Goal: Task Accomplishment & Management: Complete application form

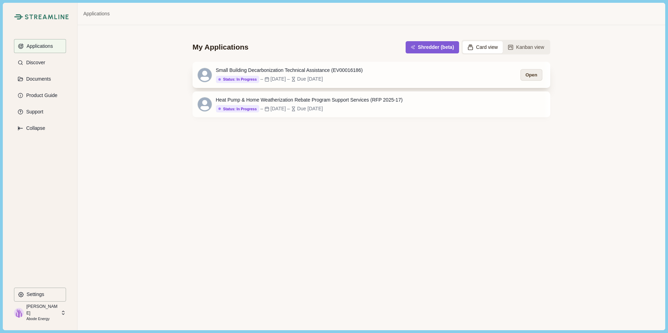
click at [534, 74] on button "Open" at bounding box center [531, 75] width 22 height 12
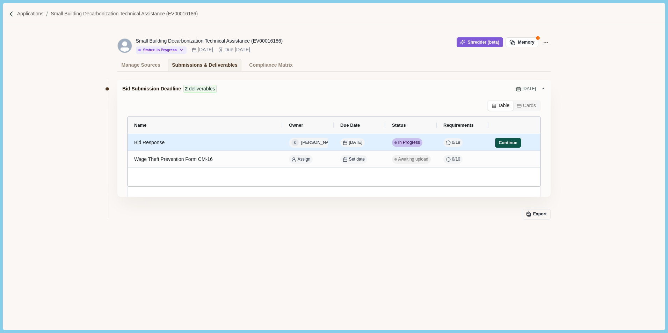
click at [504, 142] on button "Continue" at bounding box center [508, 143] width 26 height 10
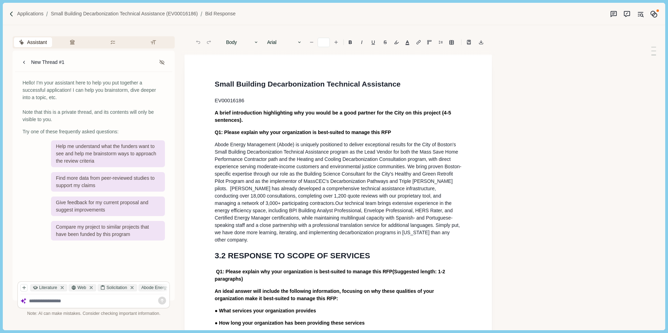
type input "**"
click at [71, 42] on button "Review Criteria" at bounding box center [73, 42] width 38 height 10
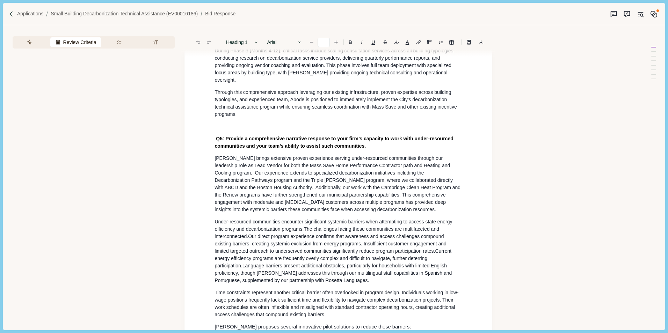
scroll to position [1292, 0]
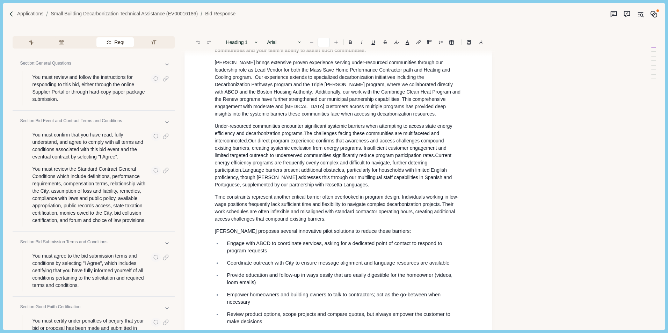
click at [117, 43] on button "Requirements" at bounding box center [114, 42] width 37 height 10
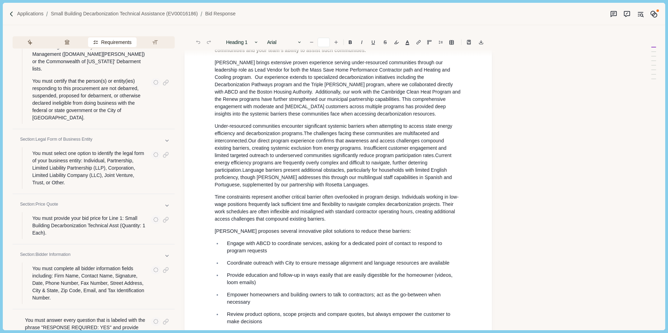
scroll to position [726, 0]
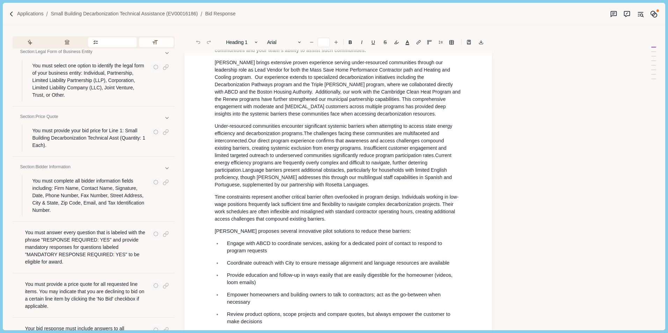
click at [157, 43] on button "Formatting" at bounding box center [156, 42] width 35 height 10
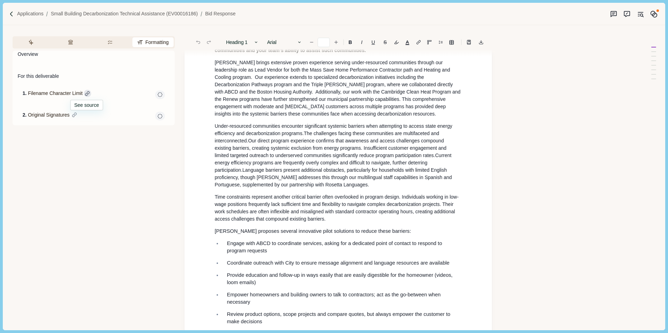
click at [86, 93] on div at bounding box center [87, 93] width 7 height 7
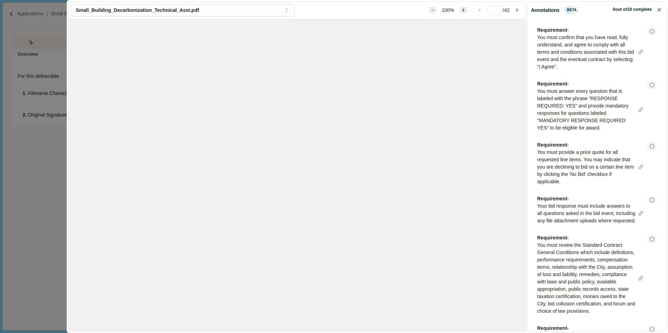
type input "**"
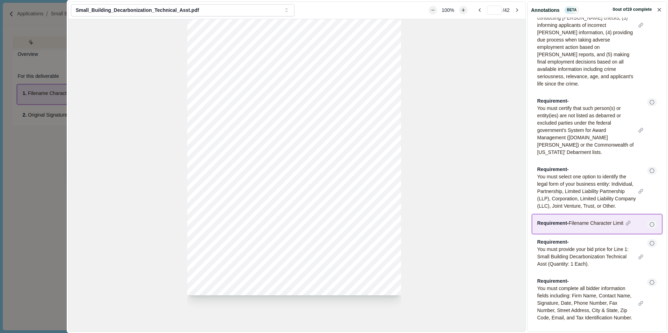
scroll to position [2661, 0]
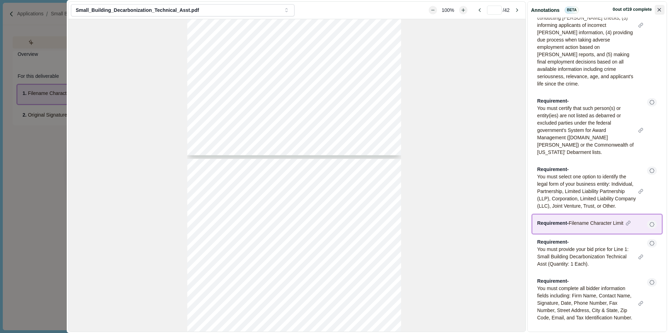
click at [661, 10] on icon "Close" at bounding box center [659, 10] width 4 height 4
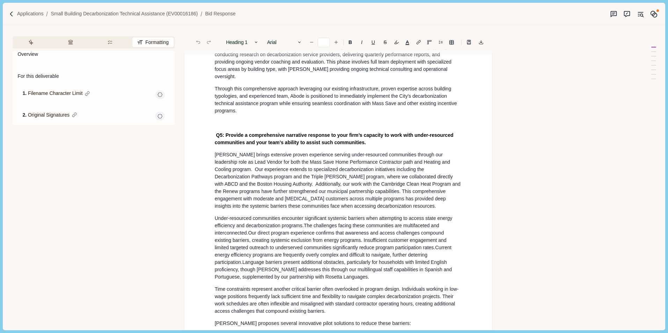
scroll to position [1152, 0]
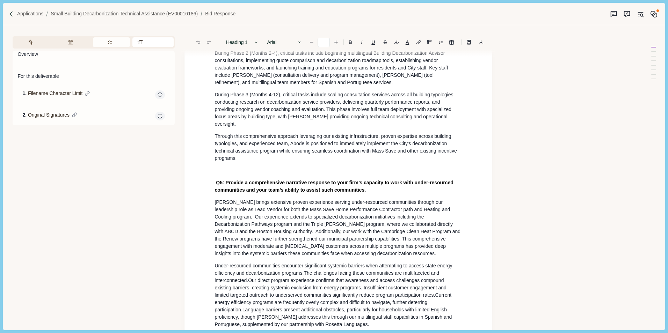
click at [108, 45] on icon "button" at bounding box center [110, 42] width 6 height 6
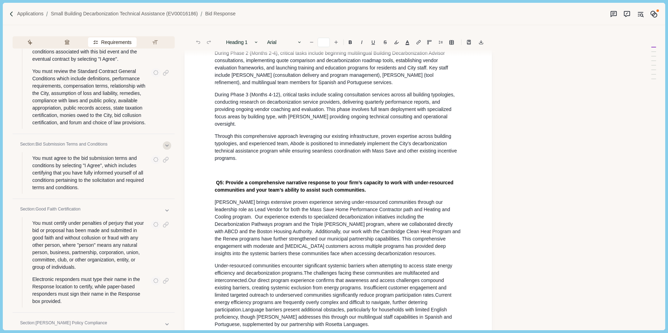
scroll to position [0, 0]
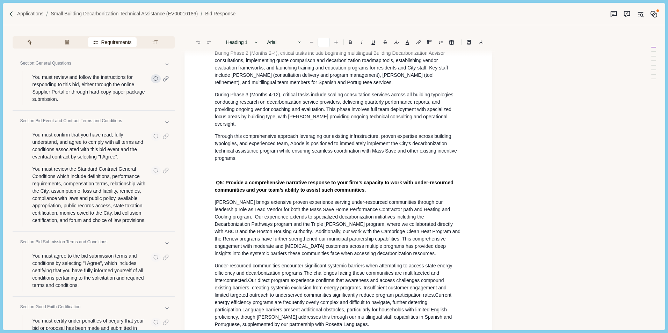
click at [155, 80] on icon "button" at bounding box center [155, 78] width 5 height 5
click at [145, 91] on button "Passing" at bounding box center [156, 95] width 70 height 12
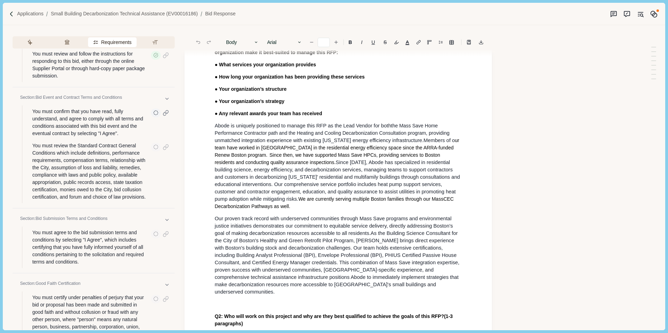
scroll to position [35, 0]
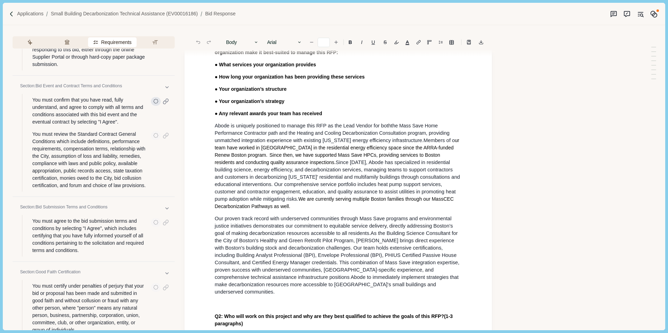
click at [156, 101] on icon "button" at bounding box center [155, 101] width 5 height 5
click at [142, 118] on button "Passing" at bounding box center [156, 117] width 70 height 12
click at [156, 135] on icon "button" at bounding box center [155, 135] width 5 height 5
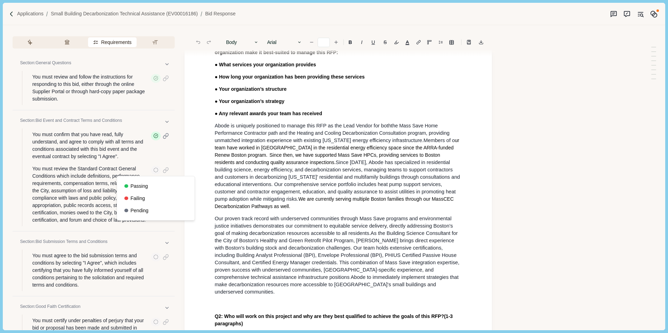
scroll to position [0, 0]
click at [144, 185] on button "Passing" at bounding box center [156, 187] width 70 height 12
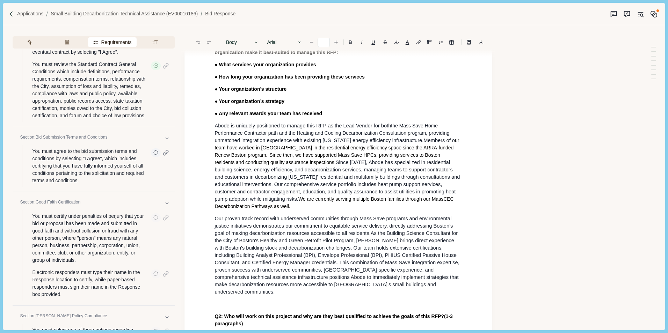
scroll to position [140, 0]
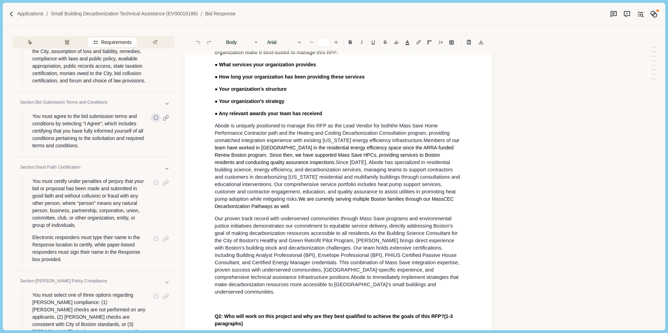
click at [155, 118] on icon "button" at bounding box center [155, 117] width 5 height 5
click at [147, 133] on button "Passing" at bounding box center [156, 134] width 70 height 12
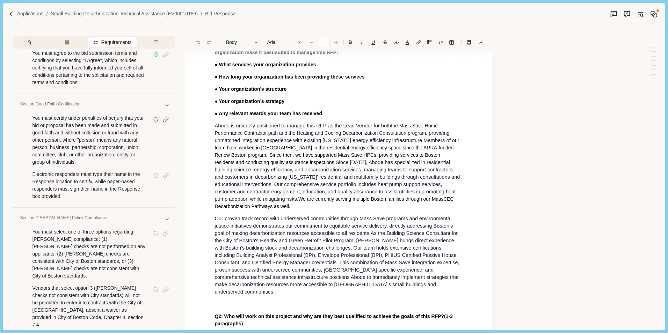
scroll to position [210, 0]
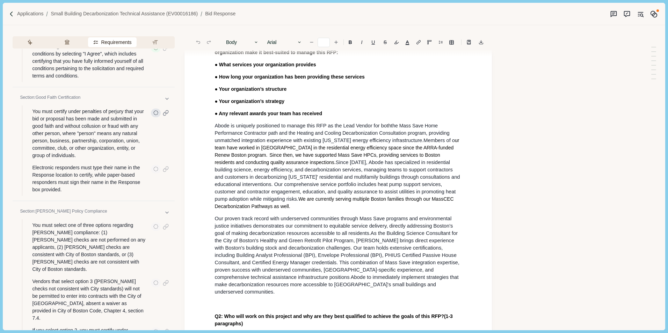
click at [156, 113] on icon "button" at bounding box center [155, 112] width 5 height 5
click at [145, 130] on button "Passing" at bounding box center [156, 129] width 70 height 12
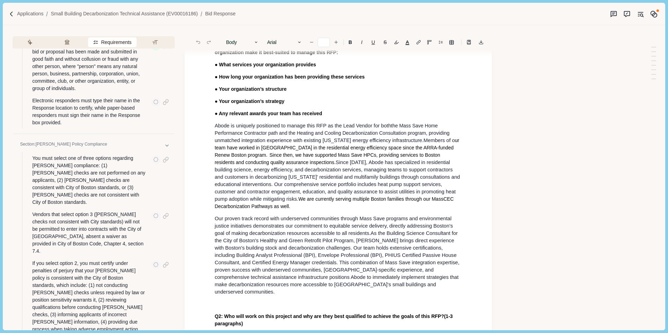
scroll to position [279, 0]
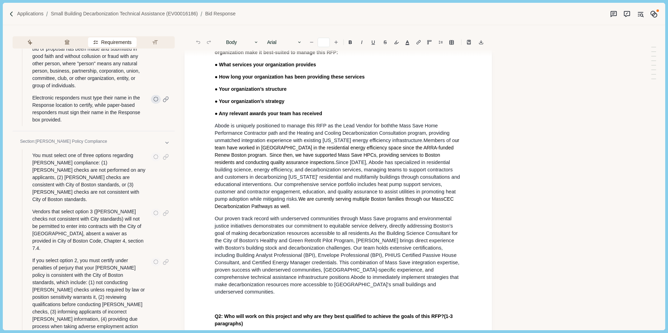
click at [155, 100] on icon "button" at bounding box center [155, 99] width 5 height 5
click at [149, 113] on button "Passing" at bounding box center [156, 115] width 70 height 12
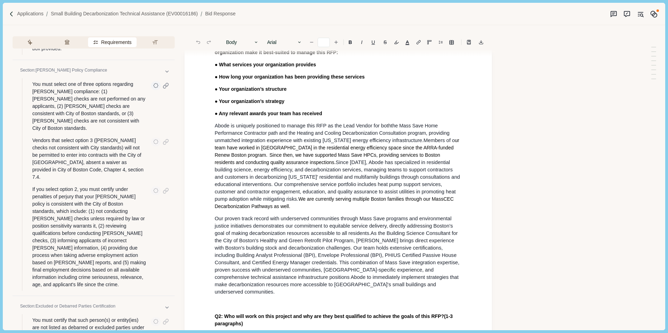
scroll to position [349, 0]
click at [155, 87] on icon "button" at bounding box center [155, 87] width 5 height 5
click at [150, 103] on button "Passing" at bounding box center [156, 103] width 70 height 12
click at [156, 141] on icon "button" at bounding box center [155, 143] width 5 height 5
click at [153, 144] on button "Passing" at bounding box center [156, 145] width 70 height 12
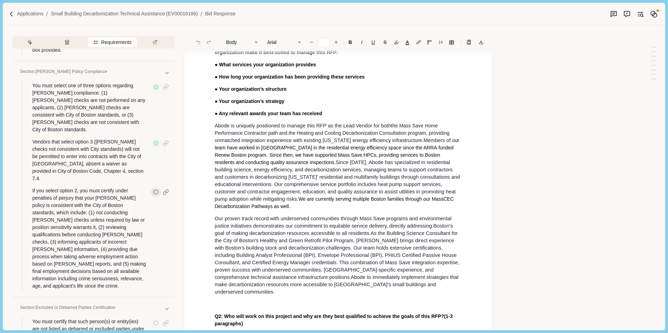
click at [156, 190] on icon "button" at bounding box center [155, 192] width 5 height 5
click at [153, 183] on button "Passing" at bounding box center [156, 186] width 70 height 12
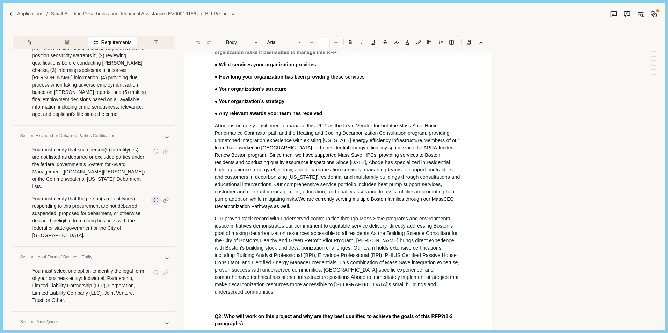
scroll to position [524, 0]
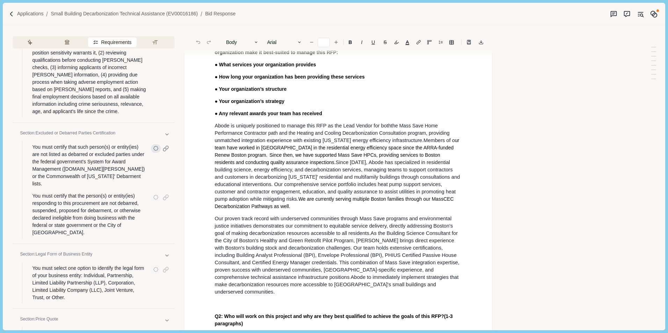
click at [155, 146] on icon "button" at bounding box center [155, 148] width 5 height 5
click at [154, 134] on button "Passing" at bounding box center [156, 135] width 70 height 12
click at [154, 195] on icon "button" at bounding box center [155, 197] width 5 height 5
click at [150, 173] on button "Passing" at bounding box center [156, 177] width 70 height 12
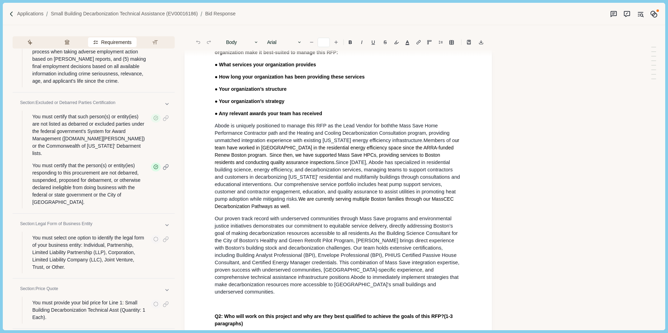
scroll to position [629, 0]
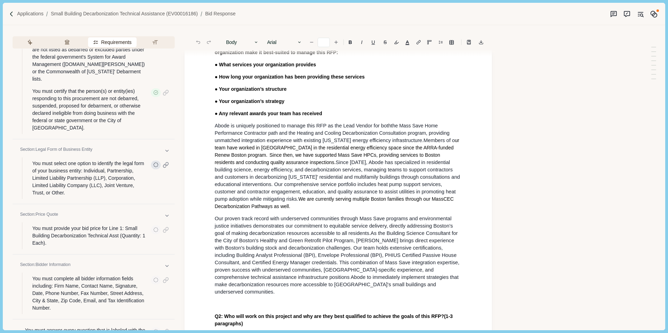
click at [157, 162] on icon "button" at bounding box center [155, 164] width 5 height 5
click at [153, 135] on button "Passing" at bounding box center [156, 137] width 70 height 12
click at [155, 227] on icon "button" at bounding box center [155, 229] width 5 height 5
click at [152, 198] on button "Passing" at bounding box center [156, 202] width 70 height 12
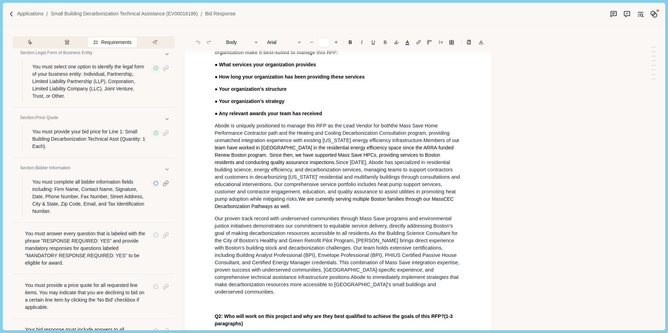
scroll to position [726, 0]
click at [156, 180] on icon "button" at bounding box center [155, 182] width 5 height 5
click at [152, 154] on button "Passing" at bounding box center [156, 154] width 70 height 12
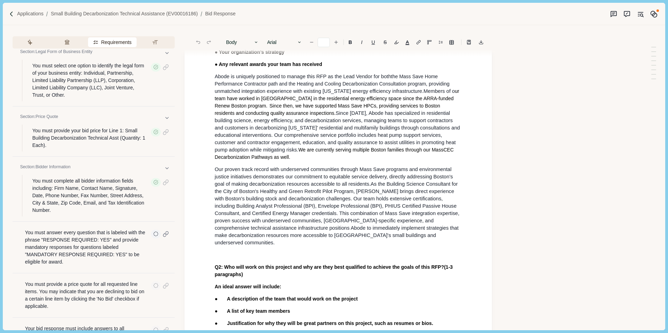
scroll to position [316, 0]
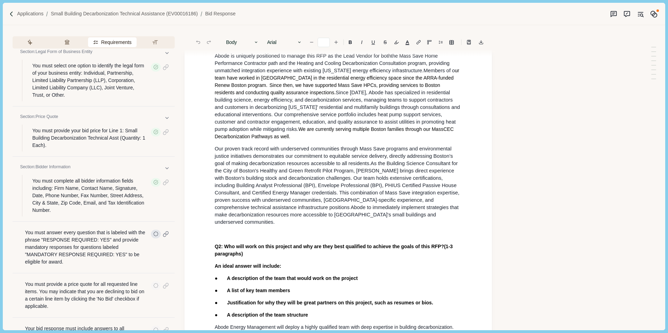
click at [156, 232] on icon "button" at bounding box center [155, 234] width 5 height 5
click at [151, 206] on button "Passing" at bounding box center [156, 206] width 70 height 12
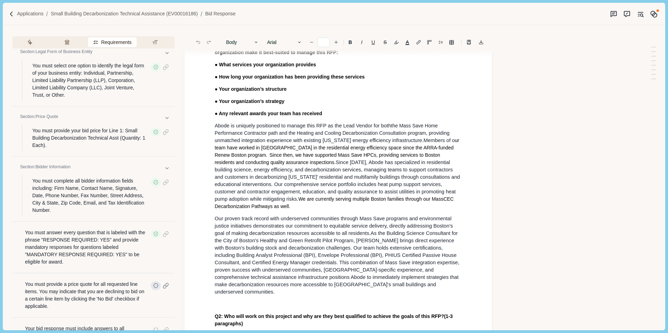
click at [155, 283] on icon "button" at bounding box center [155, 285] width 5 height 5
click at [151, 258] on button "Passing" at bounding box center [156, 258] width 70 height 12
click at [155, 328] on icon "button" at bounding box center [155, 330] width 5 height 5
click at [145, 247] on button "Passing" at bounding box center [156, 246] width 70 height 12
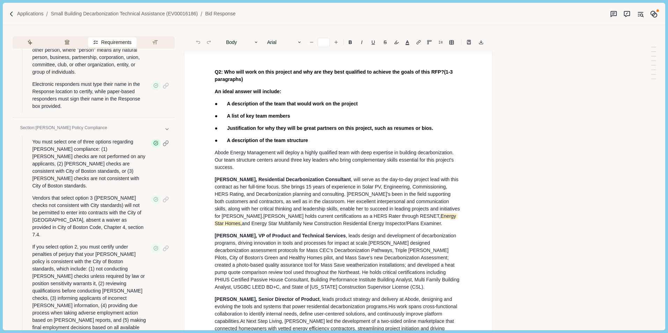
scroll to position [203, 0]
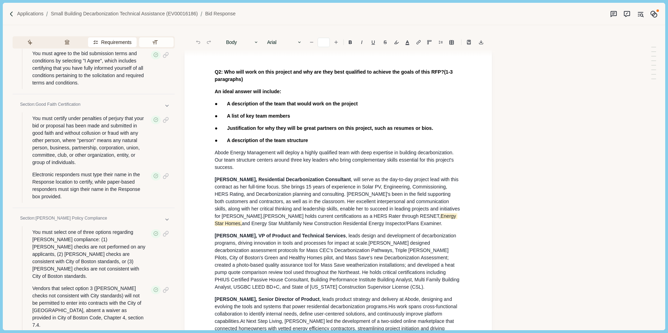
click at [155, 37] on div "Assistant Review Criteria Requirements Formatting" at bounding box center [94, 42] width 162 height 12
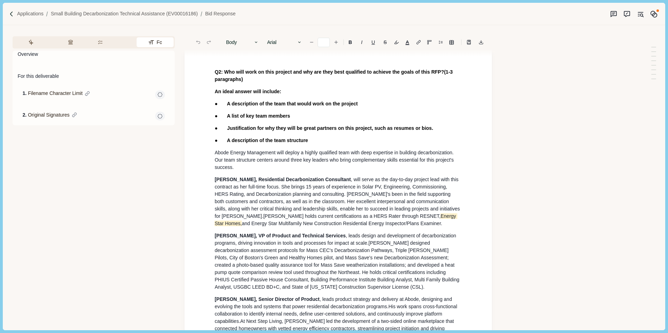
click at [155, 42] on button "Formatting" at bounding box center [155, 42] width 37 height 10
click at [160, 94] on icon "button" at bounding box center [159, 94] width 5 height 5
click at [154, 110] on button "Passing" at bounding box center [160, 111] width 70 height 12
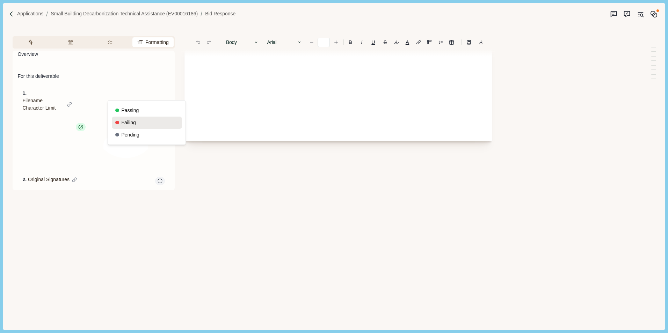
scroll to position [246, 0]
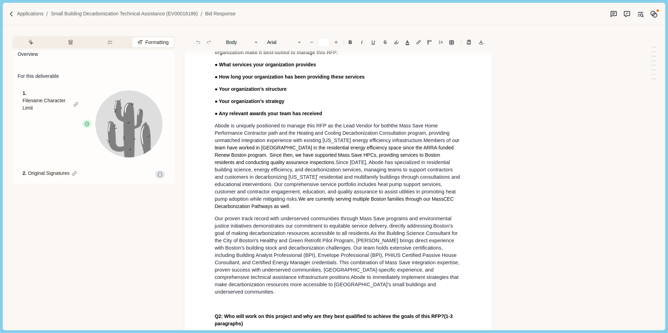
click at [160, 177] on icon "button" at bounding box center [160, 177] width 1 height 0
click at [153, 133] on button "Passing" at bounding box center [160, 132] width 70 height 12
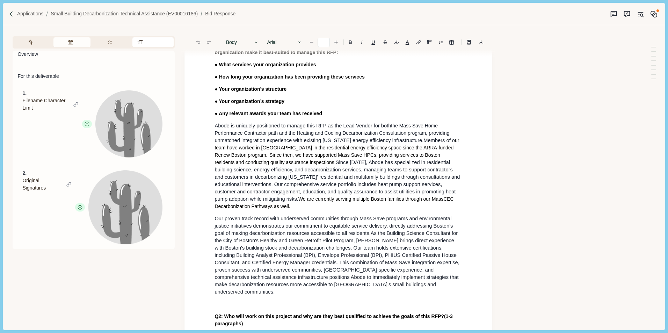
click at [69, 41] on icon "button" at bounding box center [71, 42] width 6 height 6
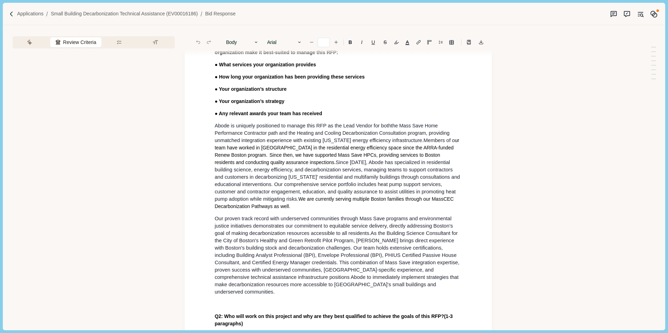
scroll to position [107, 0]
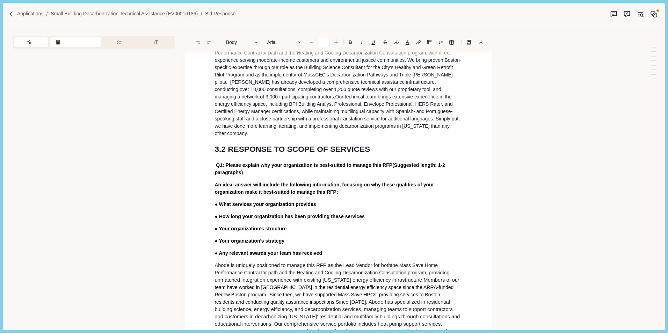
click at [34, 41] on button "Assistant" at bounding box center [31, 42] width 34 height 10
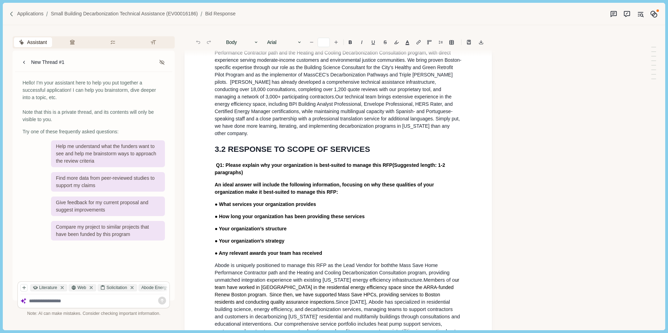
click at [13, 14] on img at bounding box center [12, 14] width 6 height 6
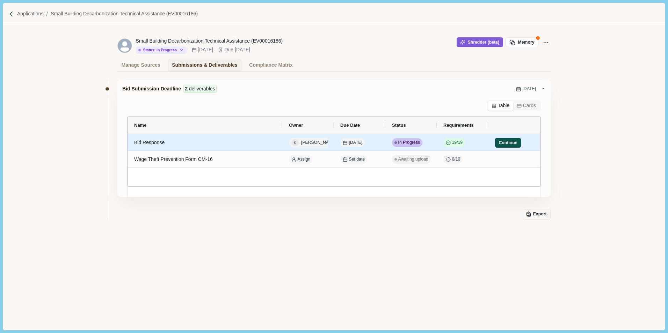
click at [509, 143] on button "Continue" at bounding box center [508, 143] width 26 height 10
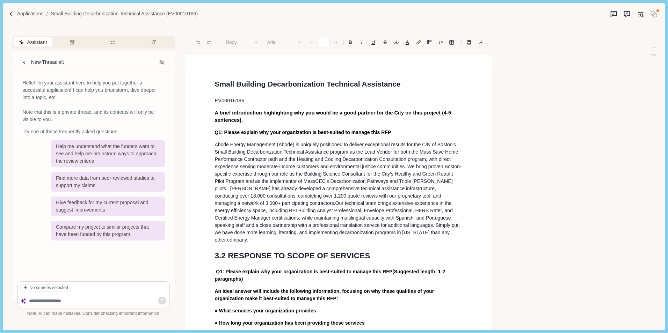
type input "**"
click at [29, 12] on p "Applications" at bounding box center [30, 13] width 27 height 7
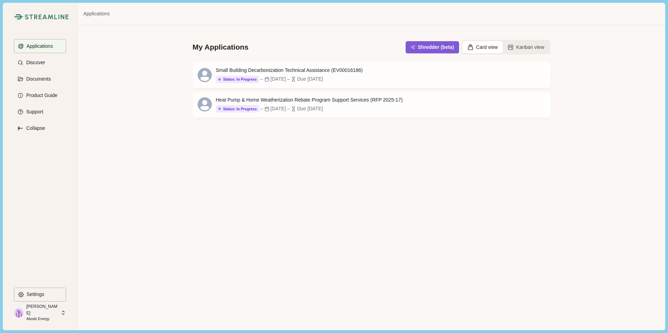
click at [490, 48] on button "Card view" at bounding box center [482, 47] width 40 height 12
click at [484, 46] on button "Card view" at bounding box center [482, 47] width 40 height 12
click at [492, 46] on button "Card view" at bounding box center [482, 47] width 40 height 12
click at [541, 74] on button "Open" at bounding box center [531, 75] width 22 height 12
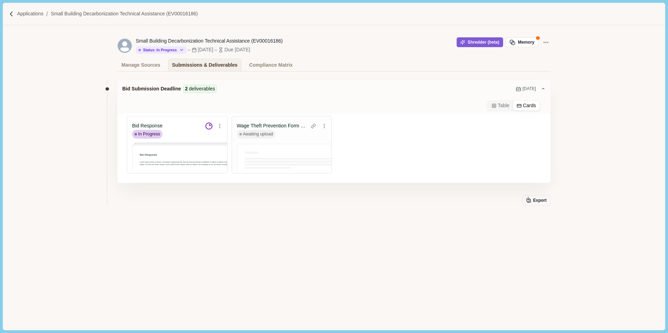
click at [529, 108] on button "Cards" at bounding box center [526, 106] width 27 height 10
click at [219, 126] on icon at bounding box center [219, 126] width 5 height 5
click at [142, 166] on button "Details" at bounding box center [139, 164] width 15 height 10
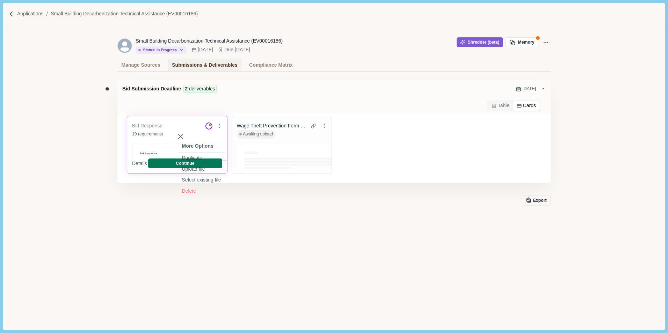
select select "********"
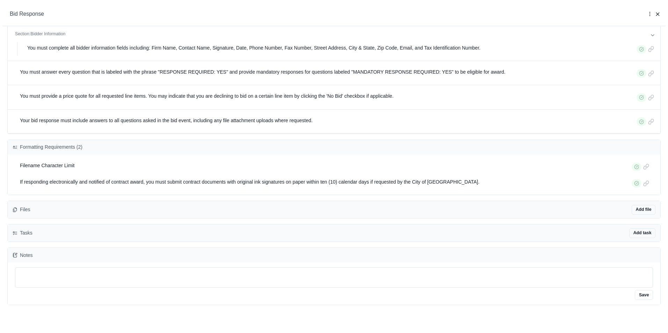
scroll to position [856, 0]
click at [644, 234] on button "Add task" at bounding box center [642, 233] width 26 height 10
click at [599, 209] on div "Files Add file Upload template Create Streamline draft Connect Sharepoint file …" at bounding box center [334, 209] width 652 height 17
click at [646, 210] on button "Add file" at bounding box center [643, 210] width 24 height 10
click at [647, 209] on button "Add file" at bounding box center [643, 210] width 24 height 10
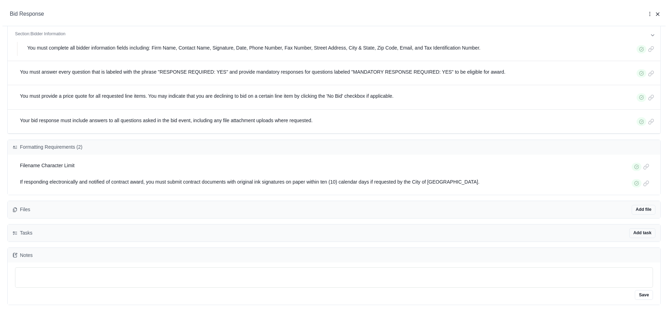
click at [659, 14] on icon "button" at bounding box center [657, 14] width 6 height 6
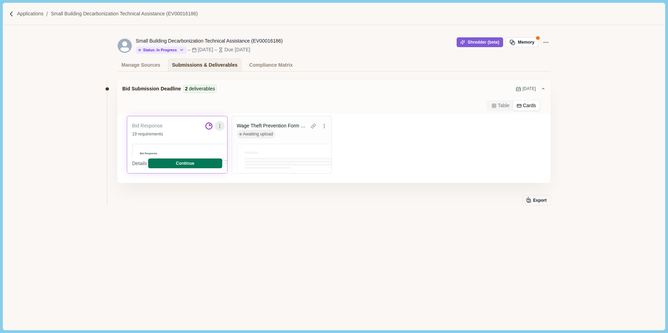
click at [222, 127] on button at bounding box center [220, 126] width 10 height 10
click at [203, 175] on button "Select existing file" at bounding box center [201, 180] width 46 height 11
click at [173, 163] on button "Continue" at bounding box center [185, 164] width 74 height 10
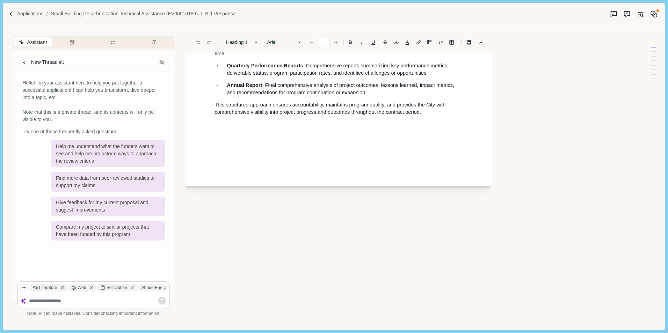
scroll to position [5177, 0]
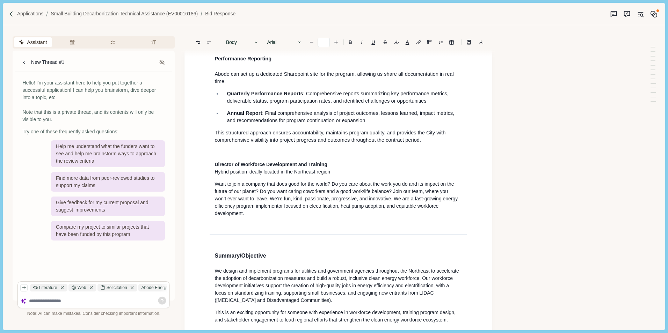
scroll to position [5910, 0]
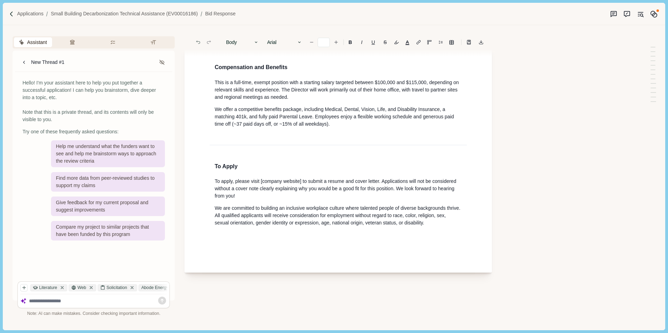
click at [196, 41] on icon "Undo" at bounding box center [198, 42] width 6 height 6
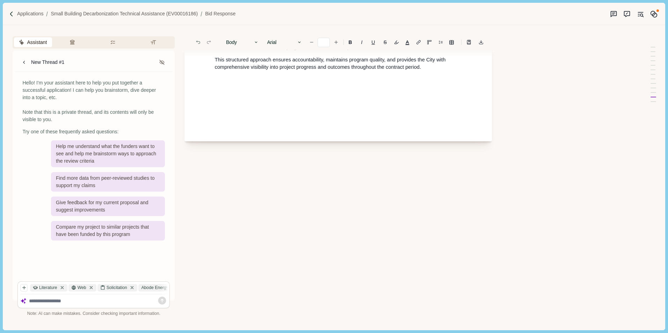
scroll to position [5352, 0]
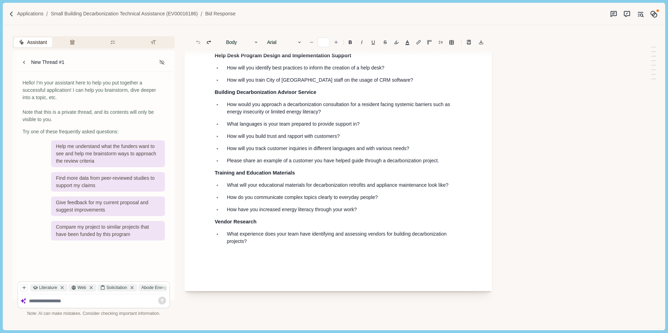
scroll to position [5375, 0]
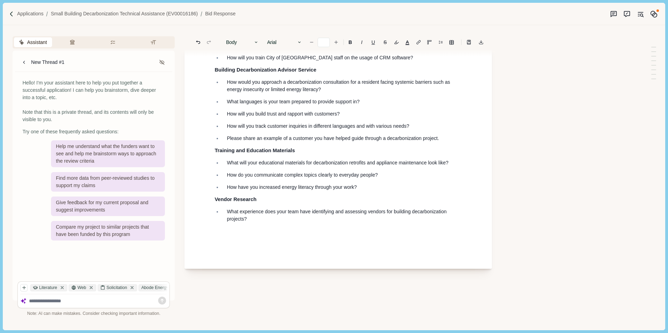
type input "**"
drag, startPoint x: 227, startPoint y: 151, endPoint x: 397, endPoint y: 152, distance: 170.8
click at [397, 49] on p "How will you identify best practices to inform the creation of a help desk?" at bounding box center [342, 45] width 230 height 7
click at [373, 164] on button "Answer" at bounding box center [371, 165] width 34 height 10
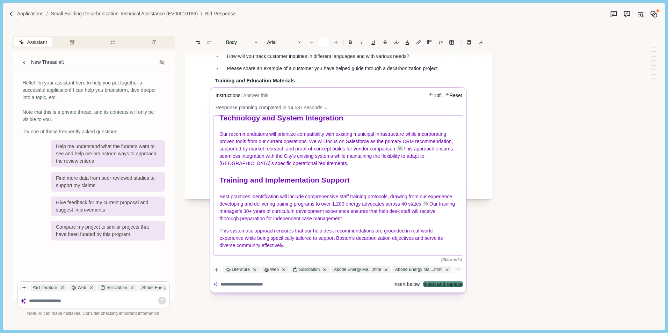
scroll to position [5514, 0]
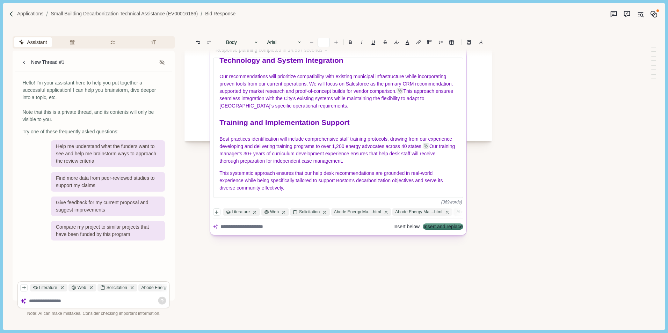
click at [232, 223] on textarea at bounding box center [305, 226] width 170 height 7
type textarea "**********"
click at [459, 223] on icon at bounding box center [458, 227] width 8 height 8
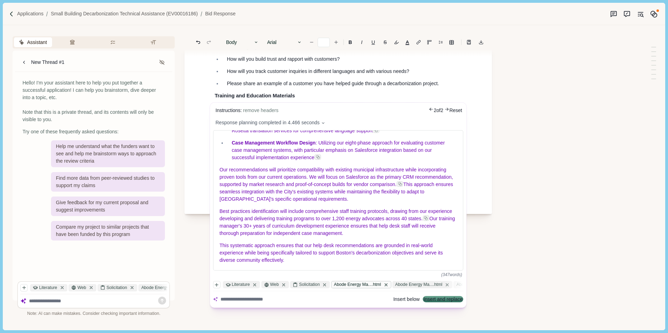
scroll to position [5479, 0]
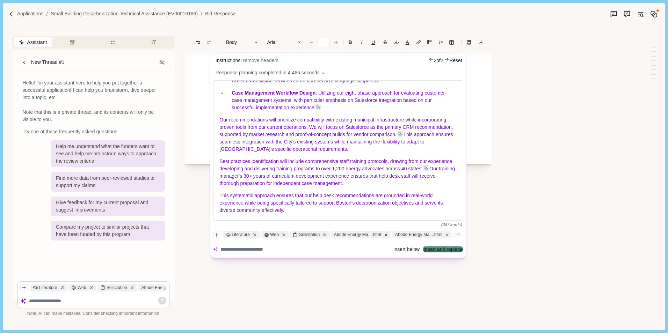
click at [238, 250] on textarea at bounding box center [305, 249] width 170 height 7
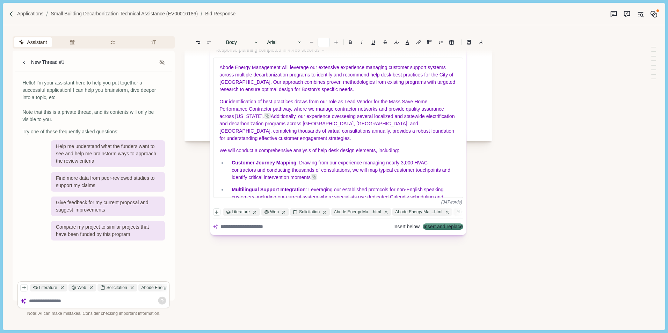
scroll to position [5503, 0]
click at [247, 227] on textarea at bounding box center [305, 226] width 170 height 7
type textarea "**********"
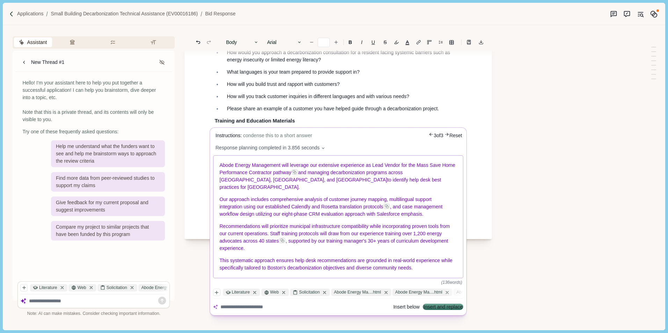
scroll to position [5433, 0]
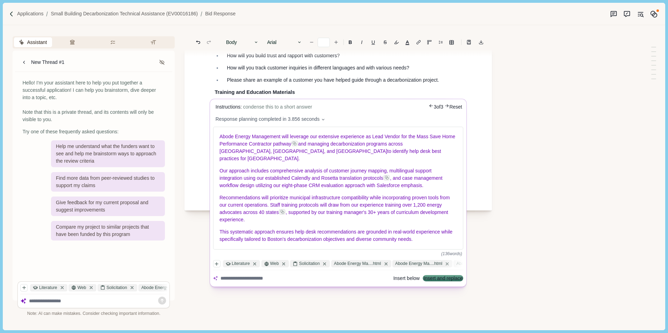
click at [253, 275] on textarea at bounding box center [305, 278] width 170 height 7
type textarea "**********"
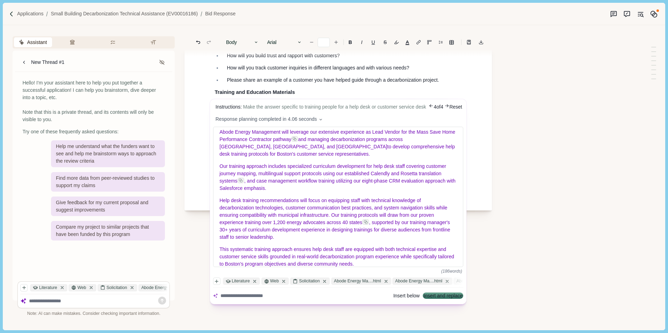
click at [448, 93] on body "Applications Small Building Decarbonization Technical Assistance (EV00016186) B…" at bounding box center [334, 166] width 668 height 333
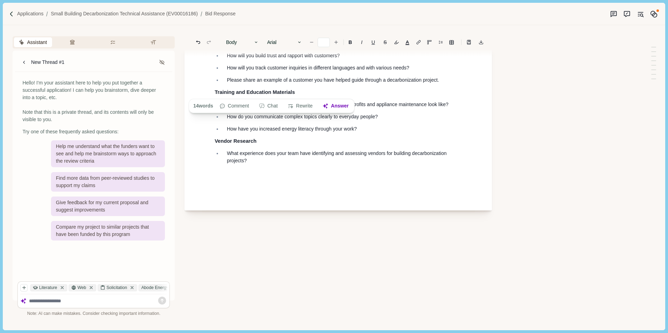
click at [417, 84] on ul "How would you approach a decarbonization consultation for a resident facing sys…" at bounding box center [336, 52] width 252 height 64
